Goal: Information Seeking & Learning: Check status

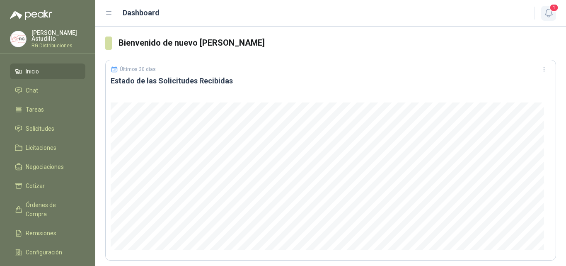
click at [549, 15] on icon "button" at bounding box center [549, 13] width 10 height 10
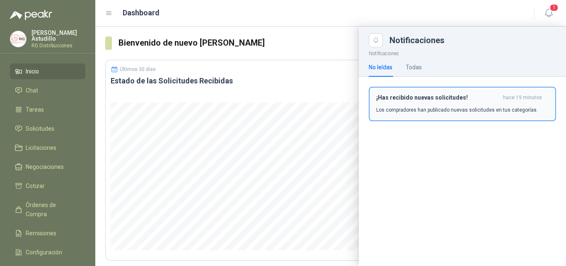
click at [469, 104] on div "¡Has recibido nuevas solicitudes! hace 19 minutos Los compradores han publicado…" at bounding box center [462, 103] width 172 height 19
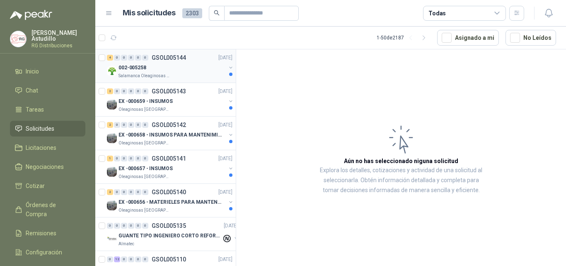
click at [201, 64] on div "002-005258" at bounding box center [172, 68] width 107 height 10
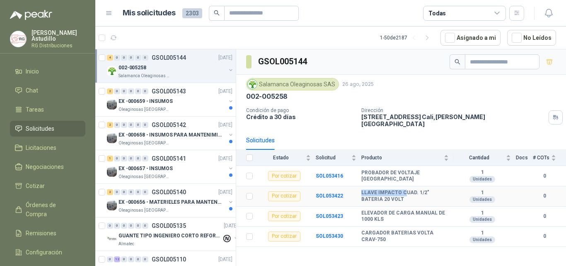
drag, startPoint x: 357, startPoint y: 190, endPoint x: 404, endPoint y: 183, distance: 46.9
click at [404, 186] on tr "Por cotizar SOL053422 LLAVE IMPACTO CUAD. 1/2" BATERIA 20 VOLT 1 Unidades 0" at bounding box center [401, 196] width 330 height 20
drag, startPoint x: 370, startPoint y: 208, endPoint x: 411, endPoint y: 203, distance: 41.2
click at [411, 206] on td "ELEVADOR DE CARGA MANUAL DE 1000 KLS" at bounding box center [407, 216] width 92 height 20
click at [403, 230] on b "CARGADOR BATERIAS VOLTA CRAV-750" at bounding box center [404, 236] width 87 height 13
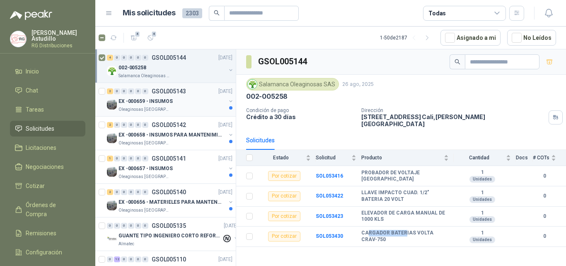
click at [172, 101] on div "EX -000659 - INSUMOS" at bounding box center [172, 101] width 107 height 10
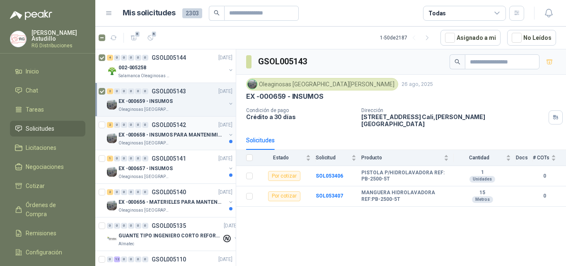
click at [182, 134] on p "EX -000658 - INSUMOS PARA MANTENIMIENTO MECANICO" at bounding box center [170, 135] width 103 height 8
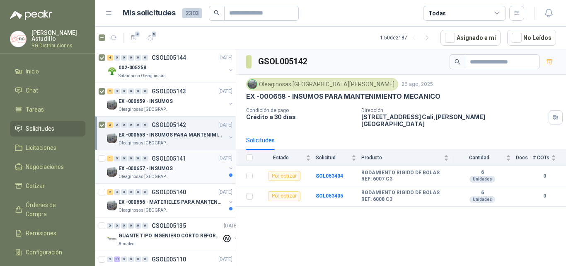
click at [174, 166] on div "EX -000657 - INSUMOS" at bounding box center [172, 168] width 107 height 10
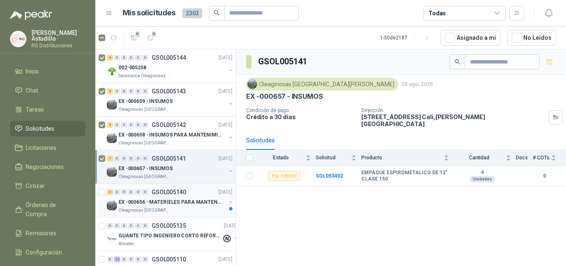
click at [174, 204] on p "EX -000656 - MATERIELES PARA MANTENIMIENTO MECANIC" at bounding box center [170, 202] width 103 height 8
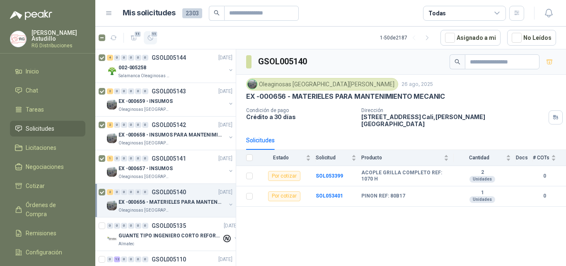
click at [151, 38] on icon "button" at bounding box center [150, 37] width 5 height 5
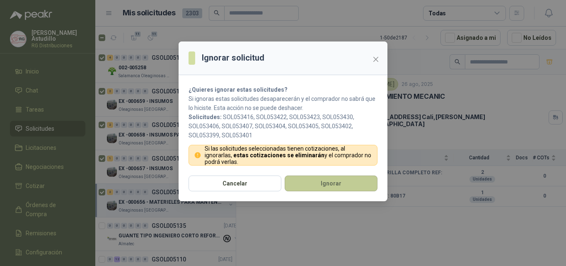
click at [306, 185] on button "Ignorar" at bounding box center [331, 183] width 93 height 16
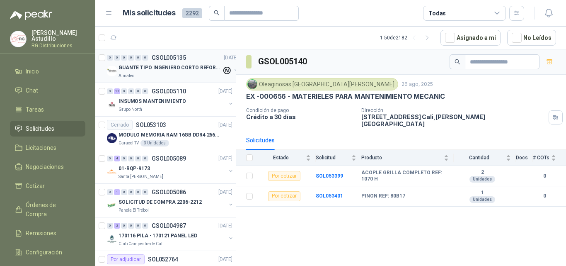
click at [183, 67] on p "GUANTE TIPO INGENIERO CORTO REFORZADO" at bounding box center [170, 68] width 103 height 8
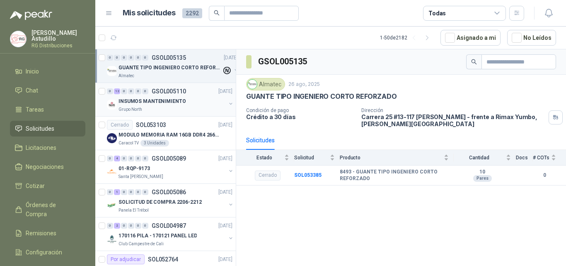
click at [177, 91] on p "GSOL005110" at bounding box center [169, 91] width 34 height 6
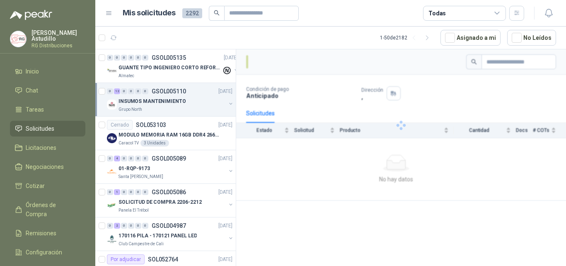
click at [174, 98] on p "INSUMOS MANTENIMIENTO" at bounding box center [152, 101] width 67 height 8
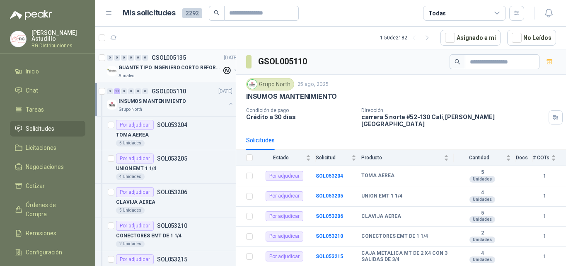
click at [174, 69] on p "GUANTE TIPO INGENIERO CORTO REFORZADO" at bounding box center [170, 68] width 103 height 8
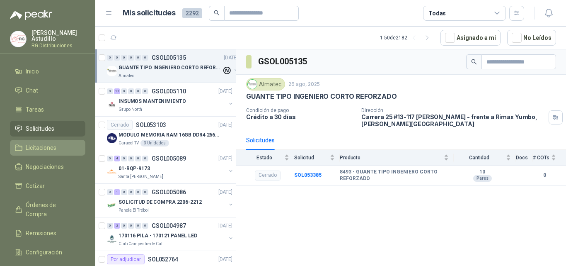
click at [47, 140] on link "Licitaciones" at bounding box center [47, 148] width 75 height 16
click at [47, 126] on span "Solicitudes" at bounding box center [40, 128] width 29 height 9
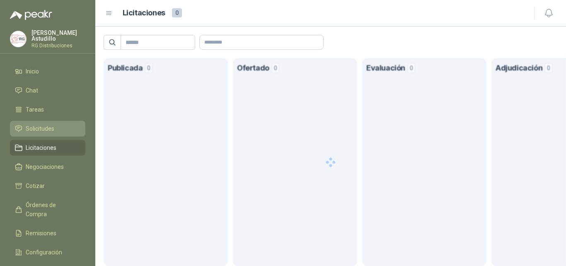
click at [47, 126] on span "Solicitudes" at bounding box center [40, 128] width 29 height 9
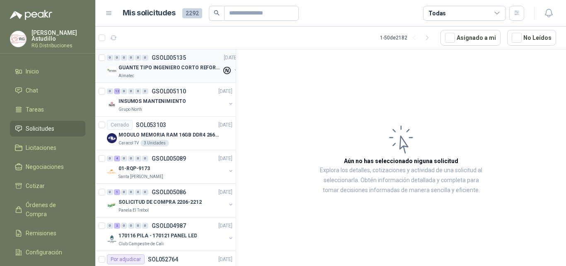
click at [180, 70] on p "GUANTE TIPO INGENIERO CORTO REFORZADO" at bounding box center [170, 68] width 103 height 8
